Goal: Register for event/course

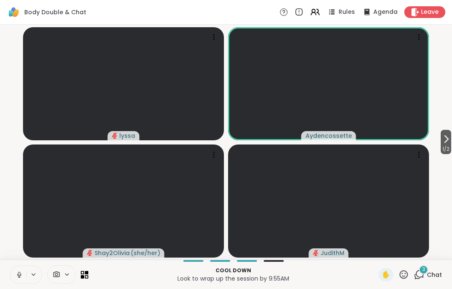
click at [20, 274] on icon at bounding box center [20, 275] width 8 height 8
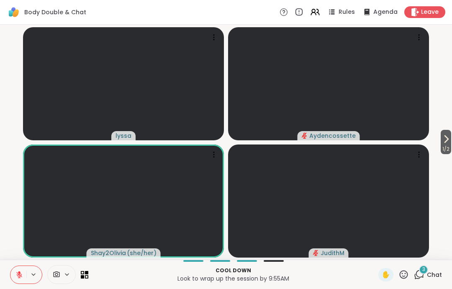
click at [18, 273] on icon at bounding box center [19, 275] width 6 height 6
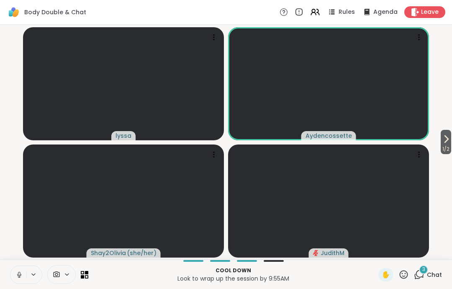
click at [20, 275] on icon at bounding box center [20, 275] width 8 height 8
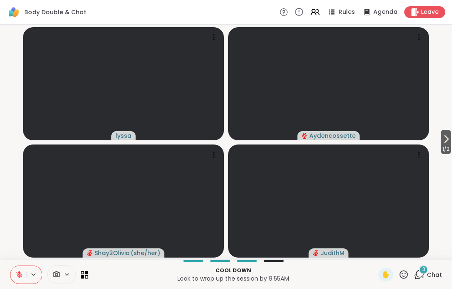
click at [450, 147] on span "1 / 2" at bounding box center [446, 149] width 10 height 10
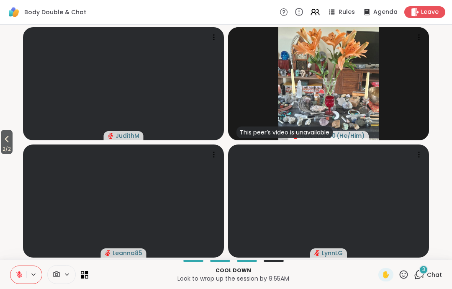
click at [10, 149] on span "2 / 2" at bounding box center [7, 149] width 12 height 10
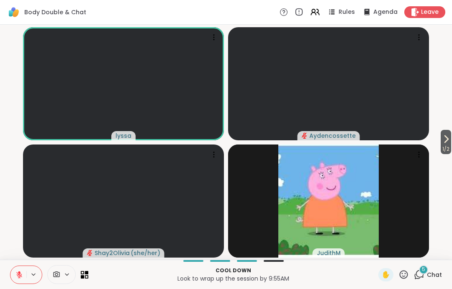
click at [11, 275] on button at bounding box center [18, 275] width 16 height 18
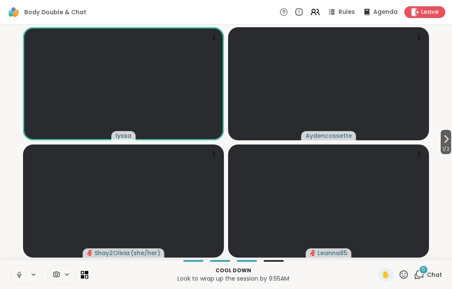
click at [15, 275] on button at bounding box center [18, 275] width 16 height 18
click at [428, 13] on span "Leave" at bounding box center [430, 12] width 18 height 8
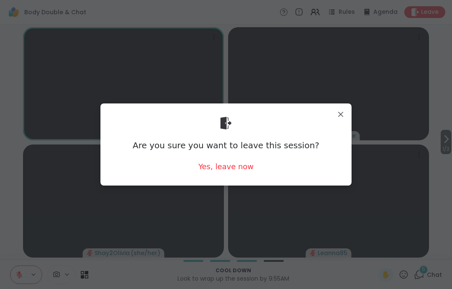
click at [235, 170] on div "Yes, leave now" at bounding box center [226, 166] width 55 height 10
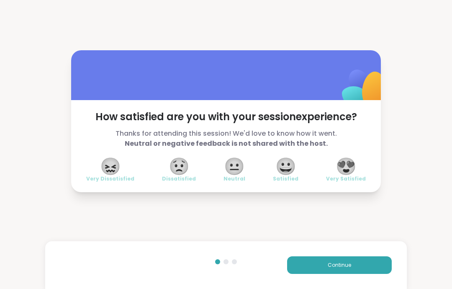
click at [378, 279] on div "Continue" at bounding box center [226, 265] width 362 height 48
click at [377, 279] on div "Continue" at bounding box center [226, 265] width 362 height 48
click at [378, 262] on button "Continue" at bounding box center [339, 265] width 105 height 18
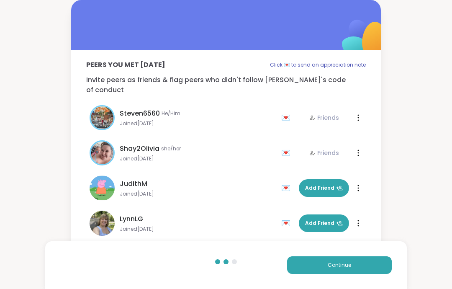
click at [378, 262] on button "Continue" at bounding box center [339, 265] width 105 height 18
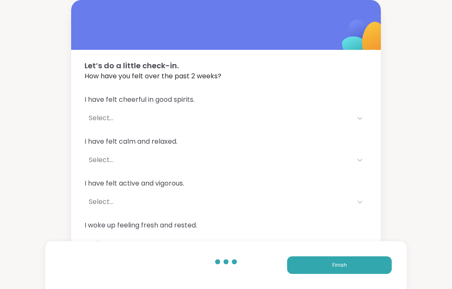
click at [378, 262] on button "Finish" at bounding box center [339, 265] width 105 height 18
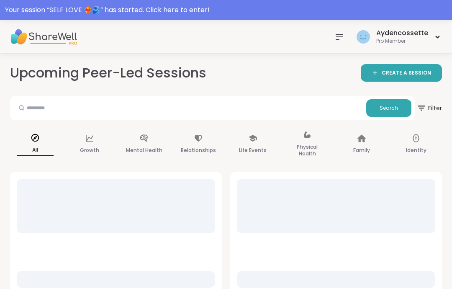
click at [426, 16] on div "Your session “ SELF LOVE ❤️‍🔥🫂 ” has started. Click here to enter!" at bounding box center [226, 10] width 452 height 20
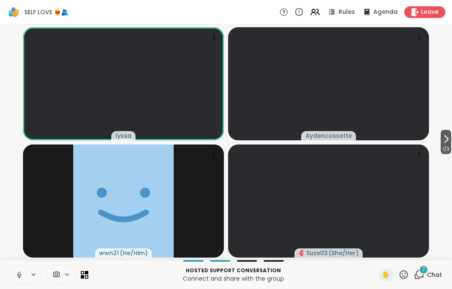
click at [26, 267] on button at bounding box center [18, 275] width 16 height 18
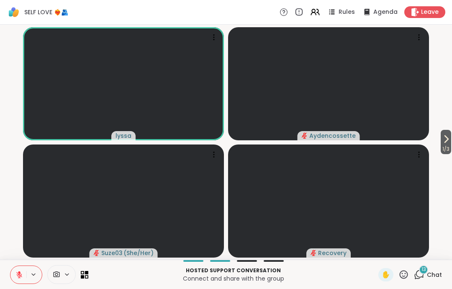
click at [382, 272] on div "✋" at bounding box center [386, 274] width 15 height 13
click at [388, 274] on span "✋" at bounding box center [386, 275] width 8 height 10
click at [19, 270] on button at bounding box center [18, 275] width 16 height 18
click at [19, 283] on button at bounding box center [18, 275] width 16 height 18
click at [16, 274] on icon at bounding box center [20, 275] width 8 height 8
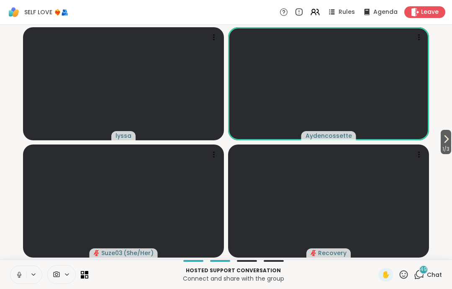
click at [17, 272] on icon at bounding box center [20, 275] width 8 height 8
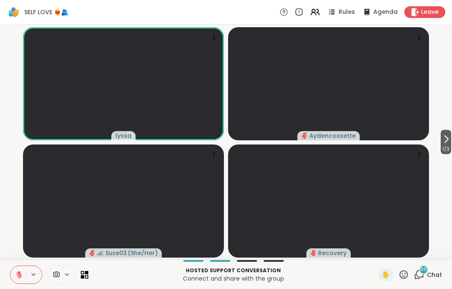
click at [23, 274] on button at bounding box center [18, 275] width 16 height 18
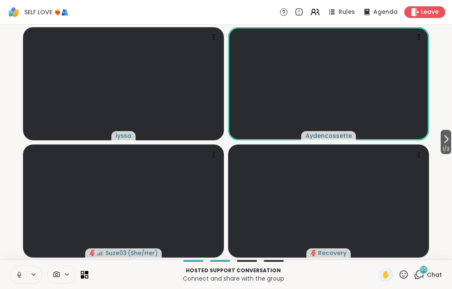
click at [17, 274] on icon at bounding box center [20, 275] width 8 height 8
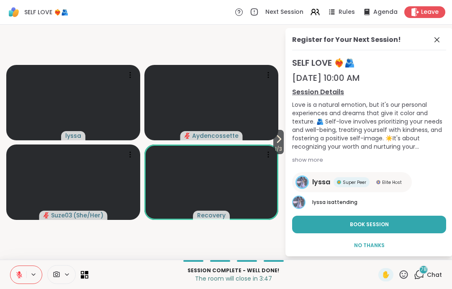
click at [21, 274] on icon at bounding box center [20, 275] width 8 height 8
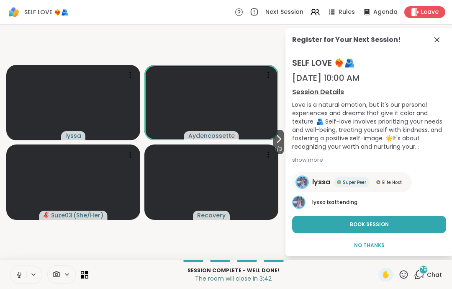
click at [16, 273] on icon at bounding box center [20, 275] width 8 height 8
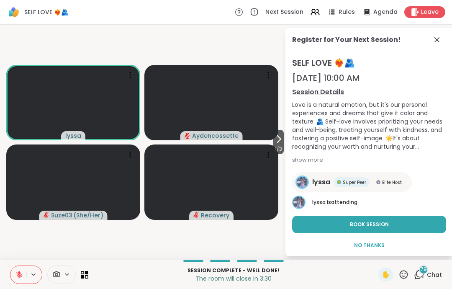
click at [438, 40] on icon at bounding box center [437, 39] width 5 height 5
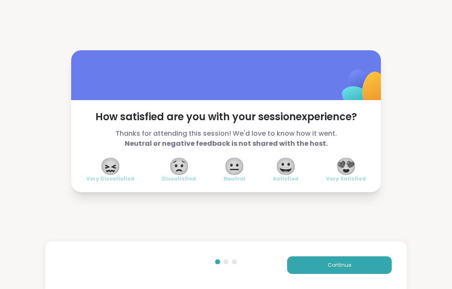
click at [369, 254] on div "Continue" at bounding box center [226, 265] width 362 height 48
click at [375, 262] on button "Continue" at bounding box center [339, 265] width 105 height 18
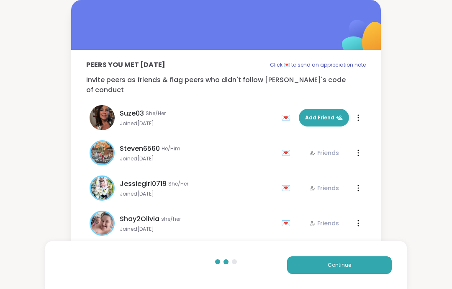
click at [375, 262] on button "Continue" at bounding box center [339, 265] width 105 height 18
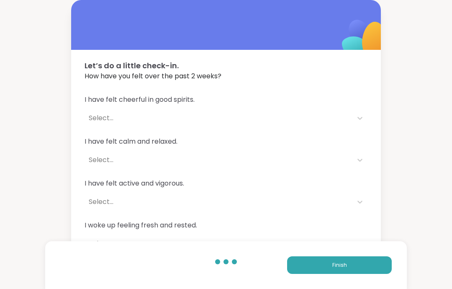
click at [382, 264] on button "Finish" at bounding box center [339, 265] width 105 height 18
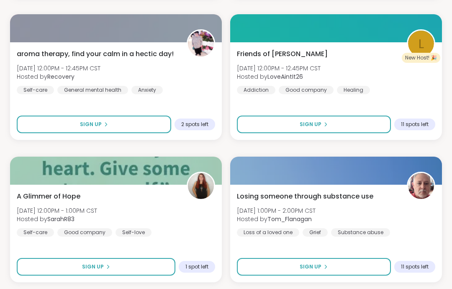
scroll to position [566, 0]
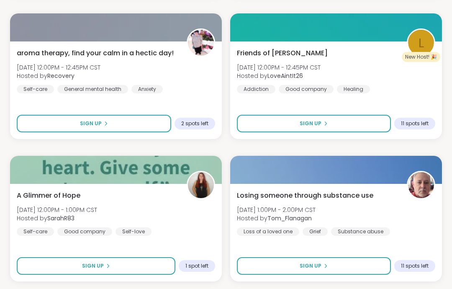
click at [173, 98] on div "aroma therapy, find your calm in a hectic day! [DATE] 12:00PM - 12:45PM CST Hos…" at bounding box center [116, 90] width 212 height 98
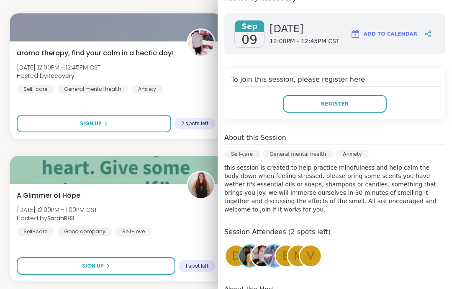
scroll to position [67, 0]
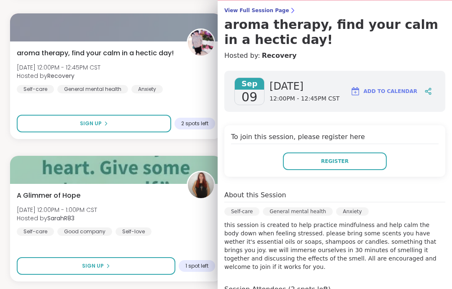
click at [362, 163] on button "Register" at bounding box center [335, 162] width 104 height 18
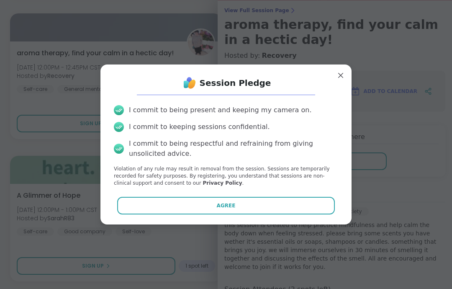
click at [303, 206] on button "Agree" at bounding box center [226, 206] width 218 height 18
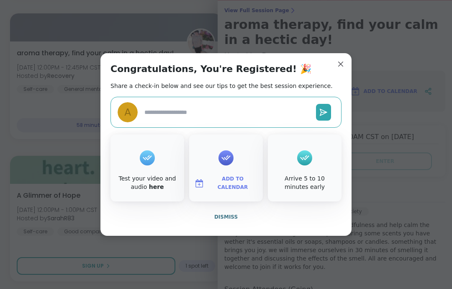
click at [277, 215] on button "Dismiss" at bounding box center [226, 217] width 231 height 18
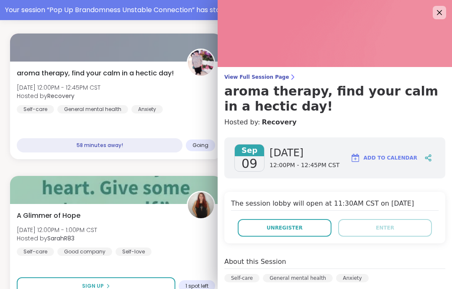
scroll to position [0, 0]
click at [442, 13] on icon at bounding box center [440, 13] width 10 height 10
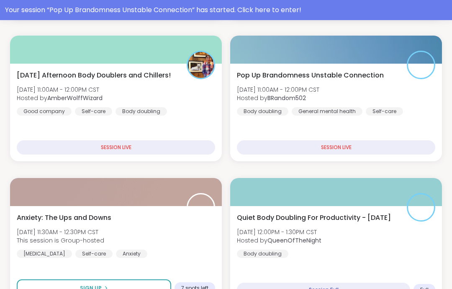
scroll to position [241, 0]
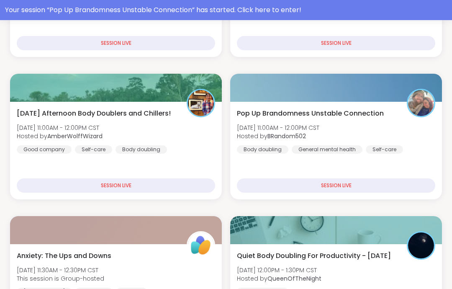
click at [403, 158] on div "Pop Up Brandomness Unstable Connection [DATE] 11:00AM - 12:00PM CST Hosted by B…" at bounding box center [336, 151] width 212 height 98
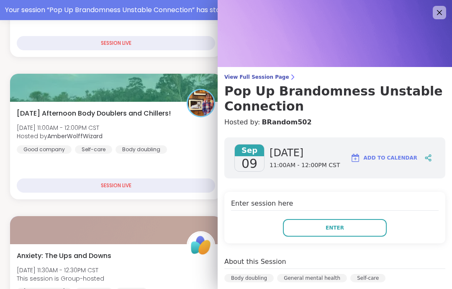
click at [359, 225] on button "Enter" at bounding box center [335, 228] width 104 height 18
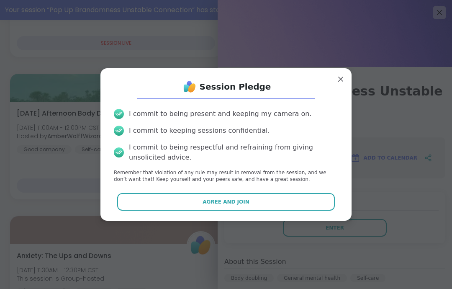
click at [325, 218] on div "Session Pledge I commit to being present and keeping my camera on. I commit to …" at bounding box center [226, 144] width 251 height 153
click at [331, 200] on button "Agree and Join" at bounding box center [226, 202] width 218 height 18
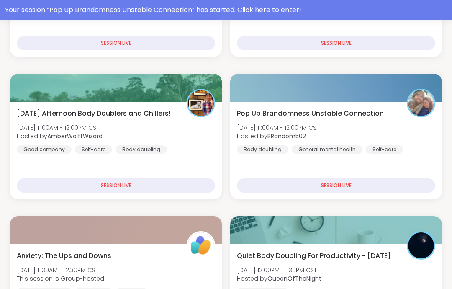
scroll to position [34, 0]
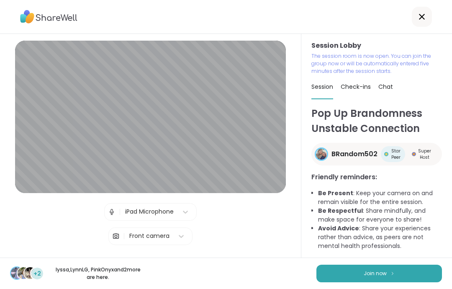
click at [430, 272] on button "Join now" at bounding box center [380, 274] width 126 height 18
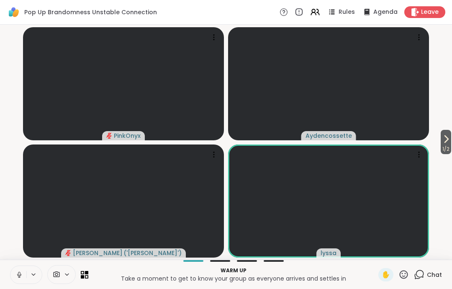
click at [21, 273] on icon at bounding box center [20, 275] width 8 height 8
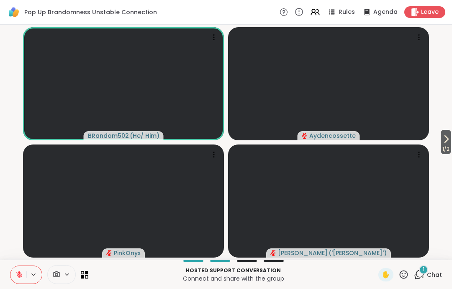
click at [21, 274] on icon at bounding box center [20, 275] width 8 height 8
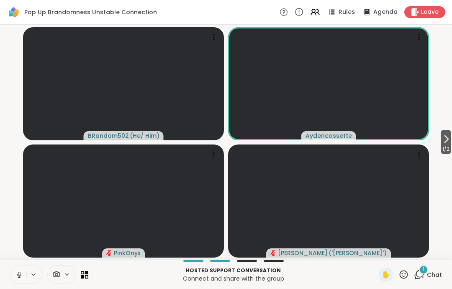
click at [19, 274] on icon at bounding box center [20, 275] width 8 height 8
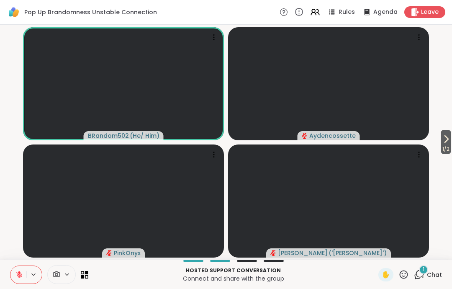
click at [18, 275] on icon at bounding box center [19, 275] width 6 height 6
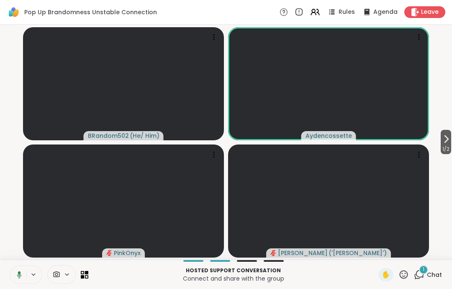
click at [19, 268] on button at bounding box center [17, 275] width 17 height 18
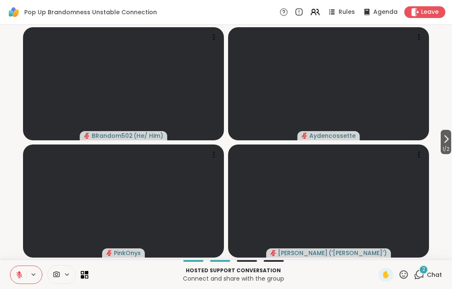
click at [451, 152] on span "1 / 2" at bounding box center [446, 149] width 10 height 10
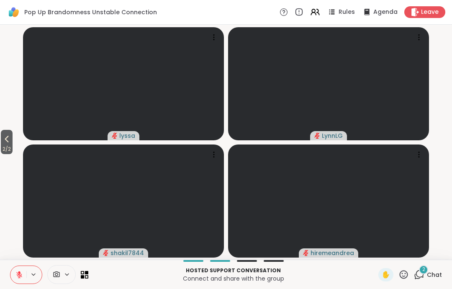
click at [5, 133] on button "2 / 2" at bounding box center [7, 142] width 12 height 24
